Goal: Task Accomplishment & Management: Manage account settings

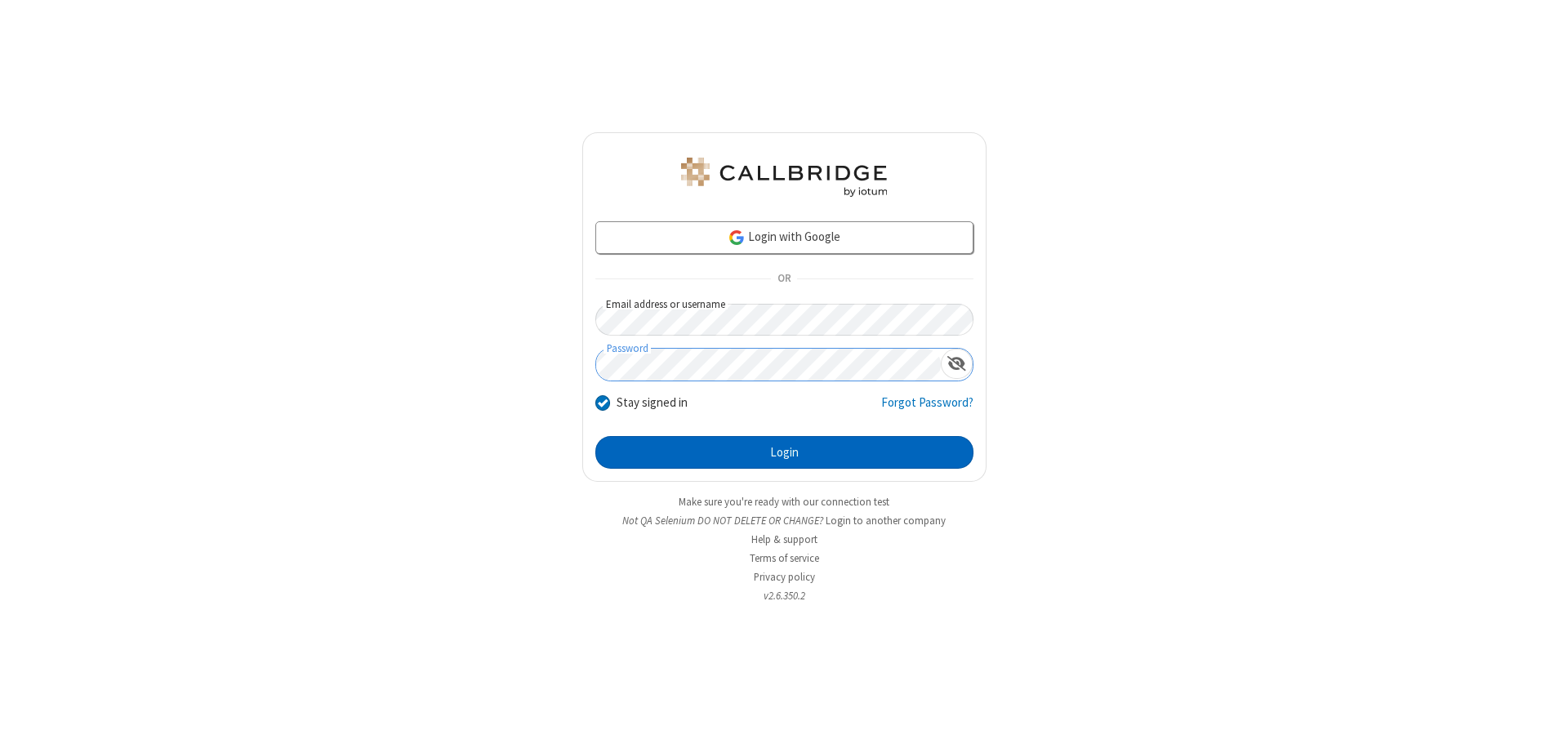
click at [784, 452] on button "Login" at bounding box center [784, 452] width 378 height 32
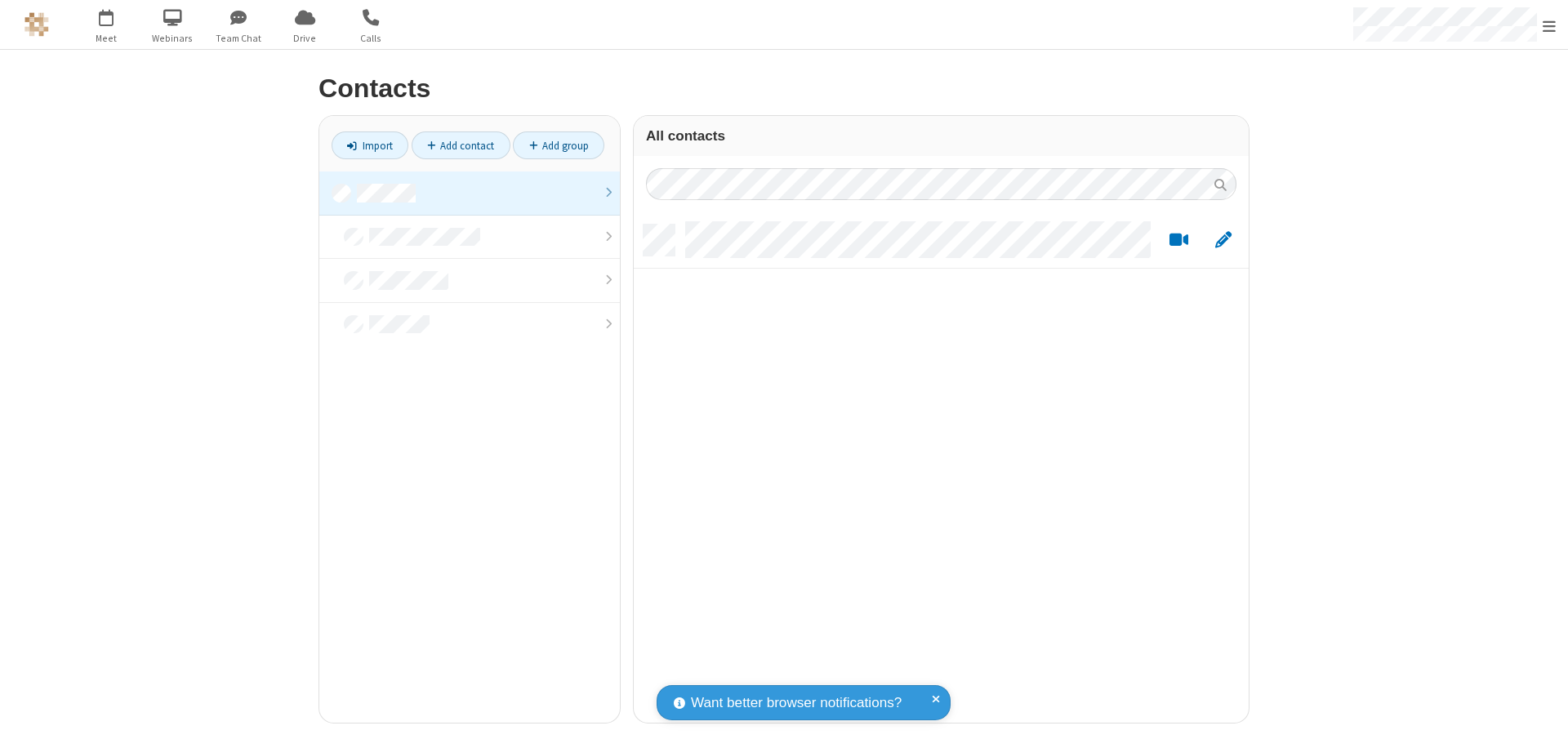
scroll to position [498, 603]
click at [470, 193] on link at bounding box center [470, 193] width 300 height 44
click at [461, 145] on link "Add contact" at bounding box center [461, 144] width 99 height 27
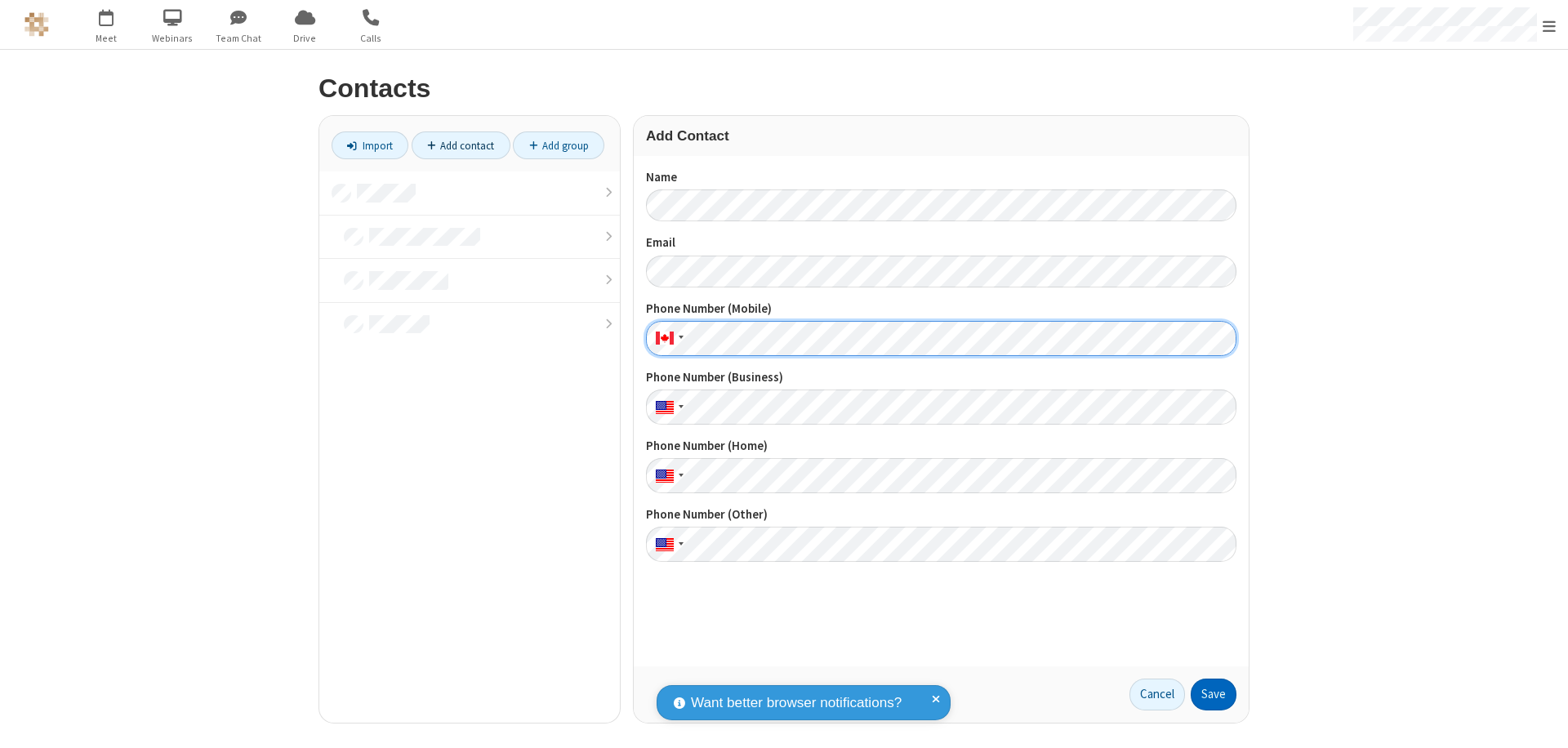
click at [1214, 694] on button "Save" at bounding box center [1213, 695] width 46 height 32
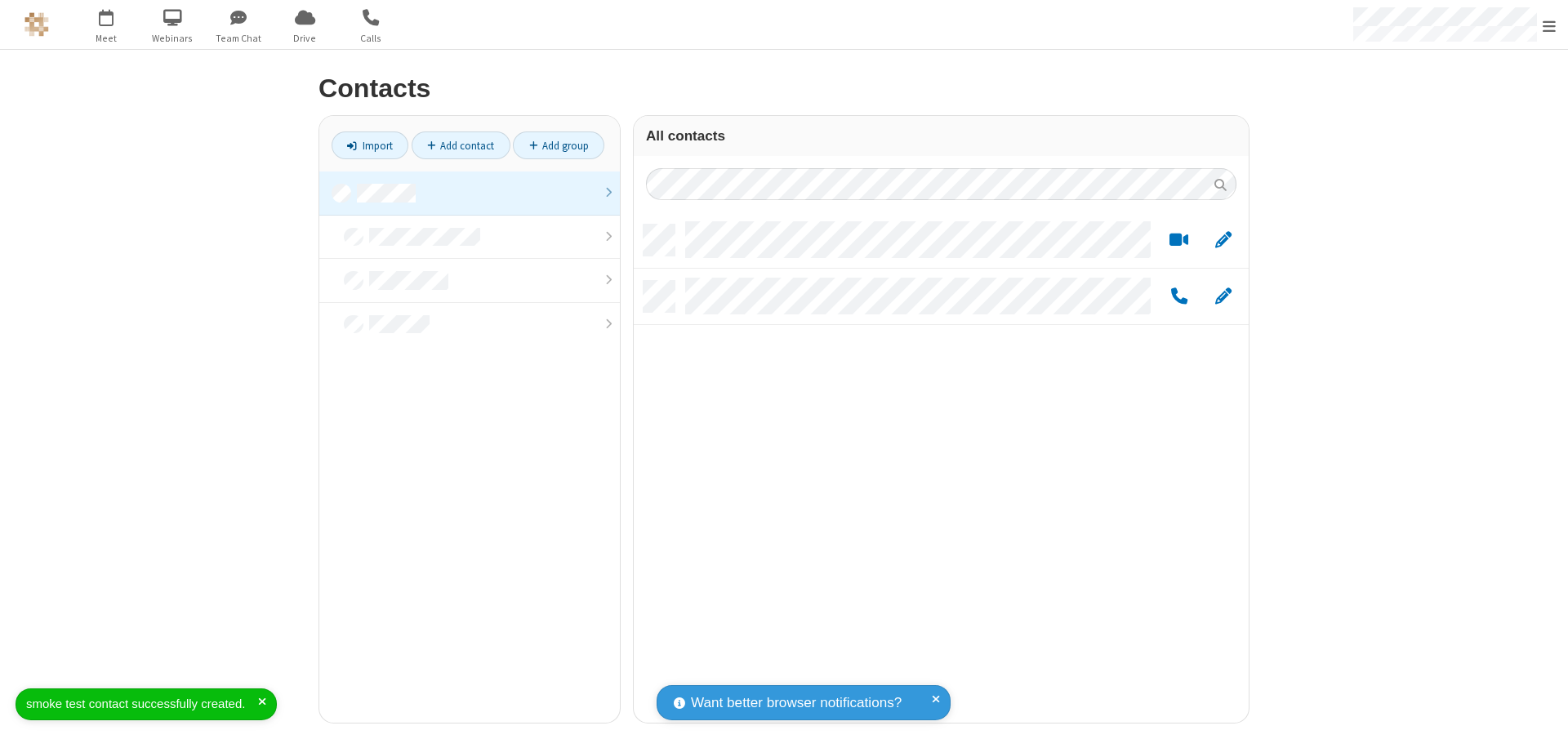
scroll to position [498, 603]
click at [461, 145] on link "Add contact" at bounding box center [461, 144] width 99 height 27
